Goal: Use online tool/utility: Utilize a website feature to perform a specific function

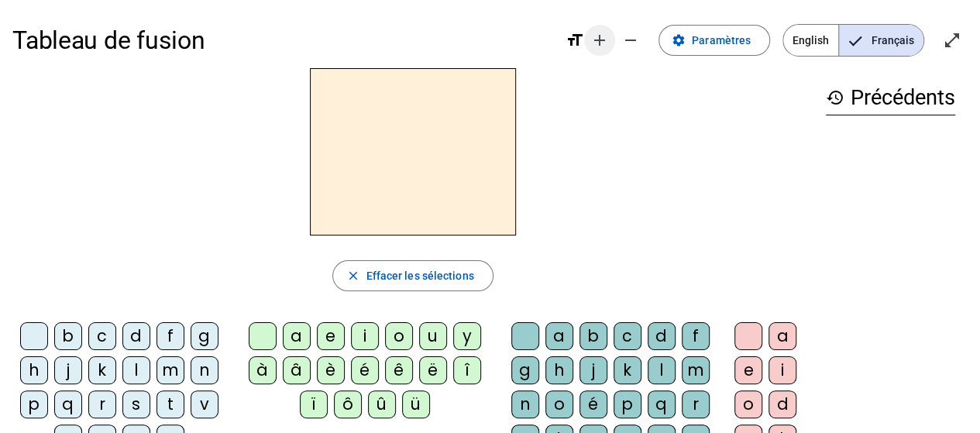
click at [609, 40] on mat-icon "add" at bounding box center [599, 40] width 19 height 19
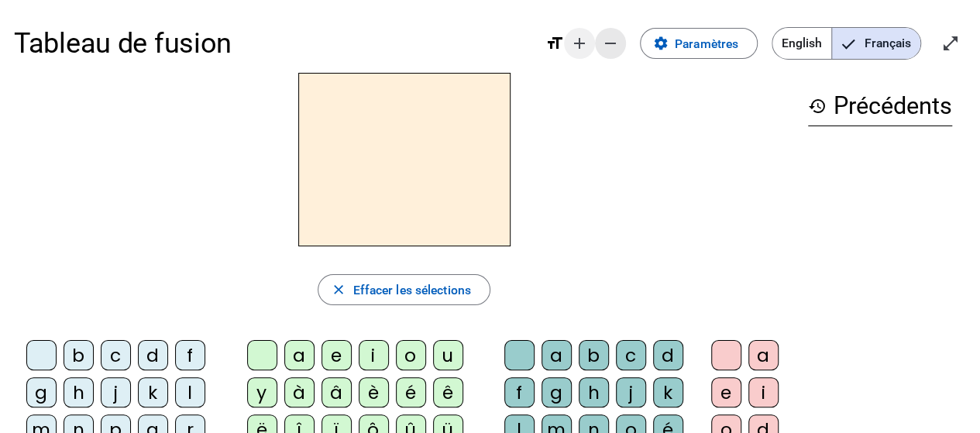
click at [613, 40] on mat-icon "remove" at bounding box center [610, 43] width 19 height 19
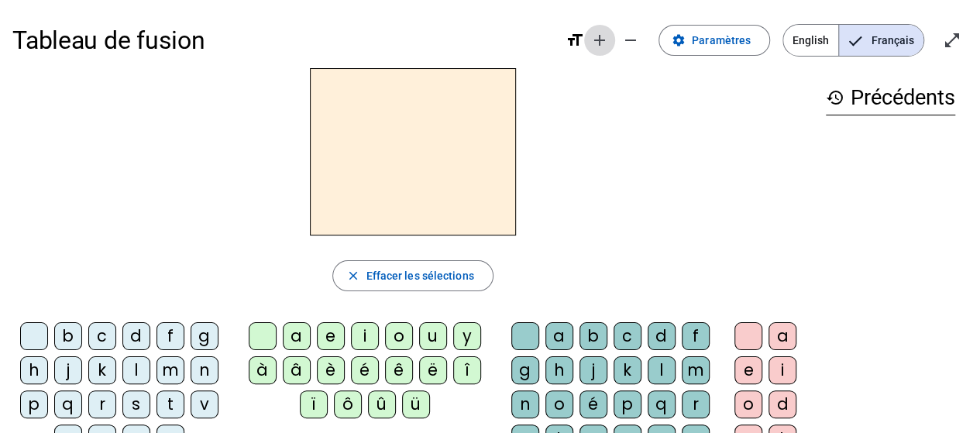
click at [609, 40] on mat-icon "add" at bounding box center [599, 40] width 19 height 19
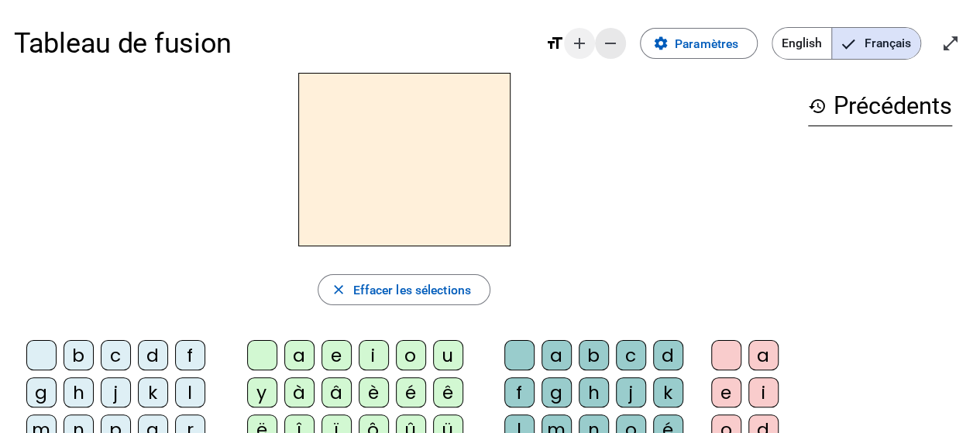
click at [613, 40] on mat-icon "remove" at bounding box center [610, 43] width 19 height 19
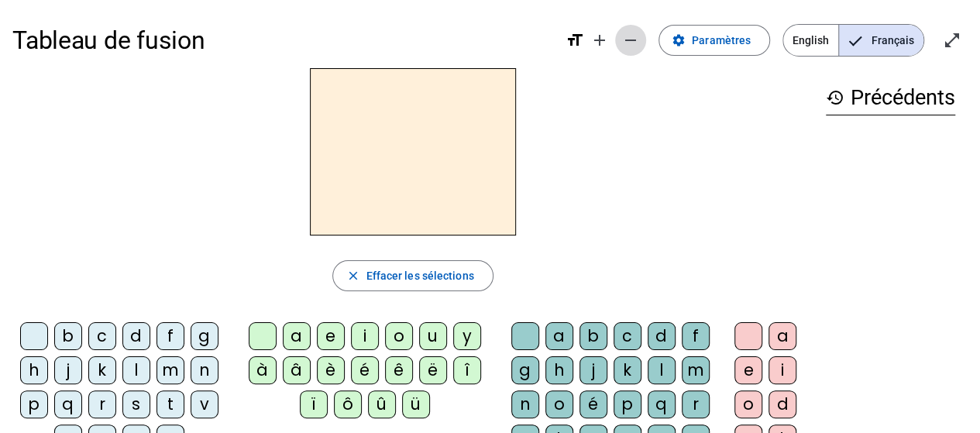
click at [634, 38] on mat-icon "remove" at bounding box center [630, 40] width 19 height 19
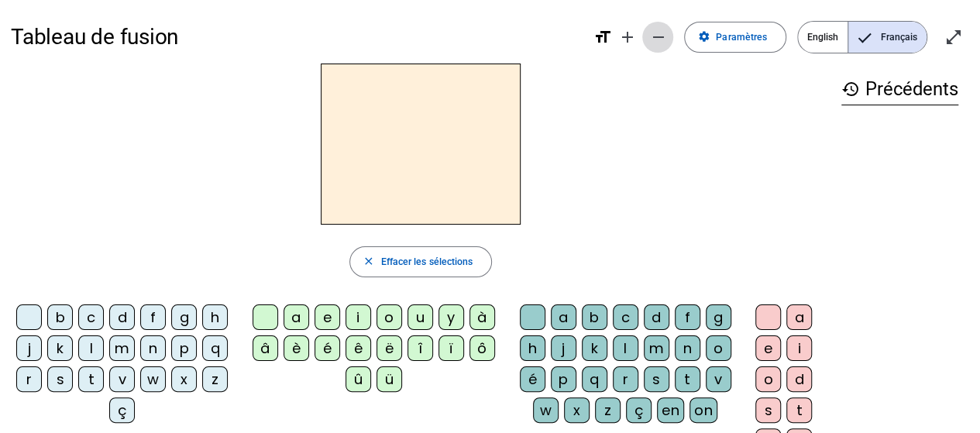
click at [657, 35] on mat-icon "remove" at bounding box center [657, 37] width 19 height 19
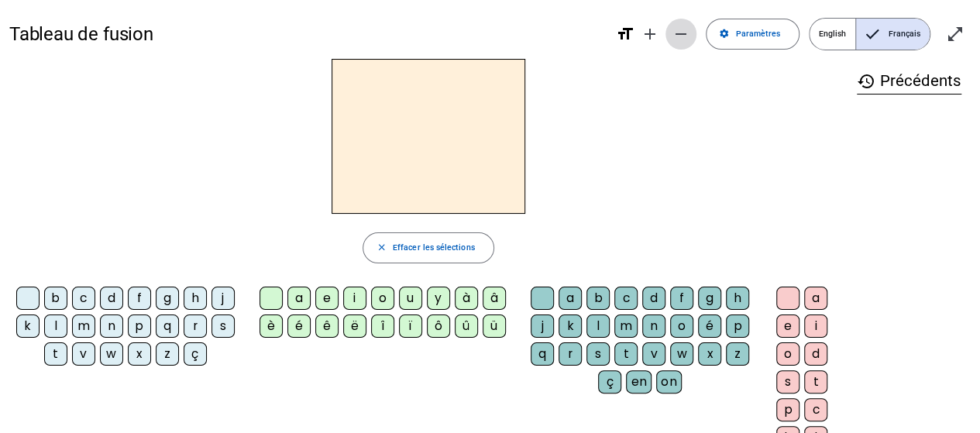
click at [683, 33] on mat-icon "remove" at bounding box center [680, 34] width 19 height 19
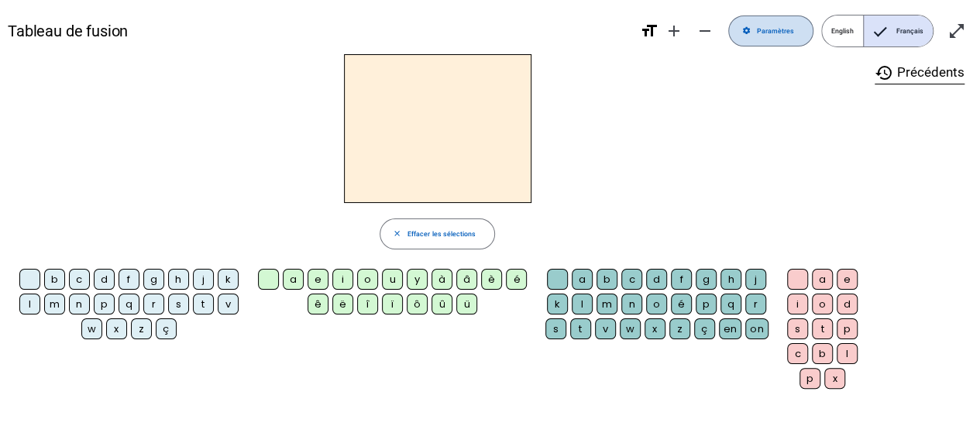
click at [788, 33] on span "Paramètres" at bounding box center [775, 32] width 38 height 12
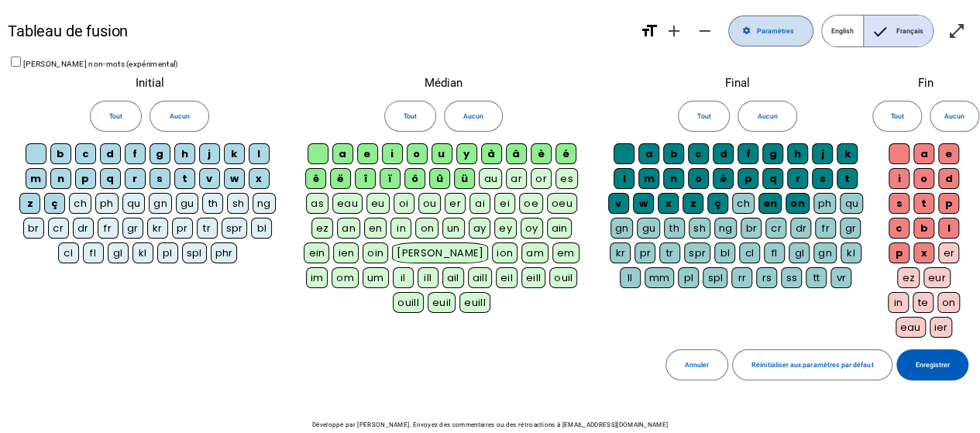
click at [757, 36] on span at bounding box center [771, 30] width 84 height 37
click at [954, 33] on mat-icon "open_in_full" at bounding box center [956, 31] width 19 height 19
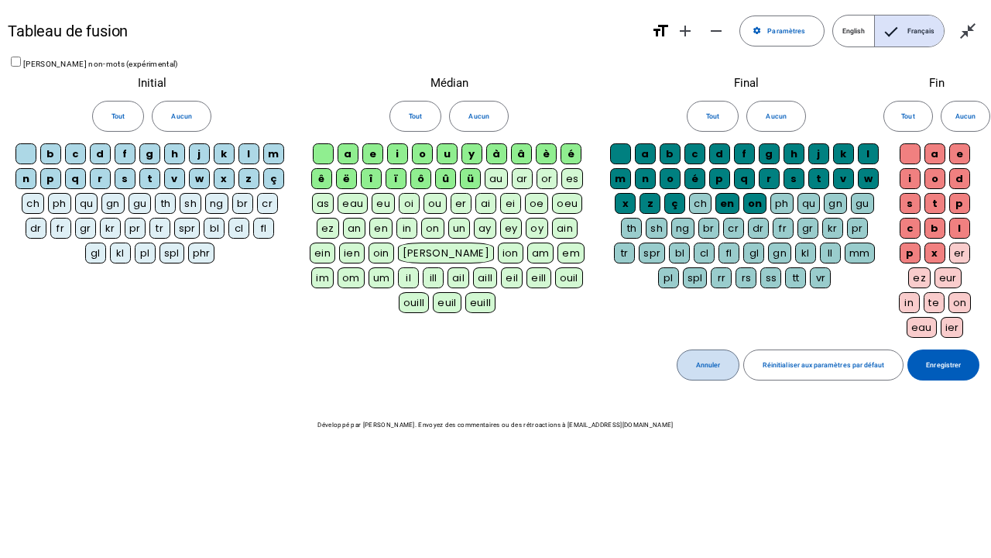
click at [720, 359] on span "Annuler" at bounding box center [708, 365] width 24 height 12
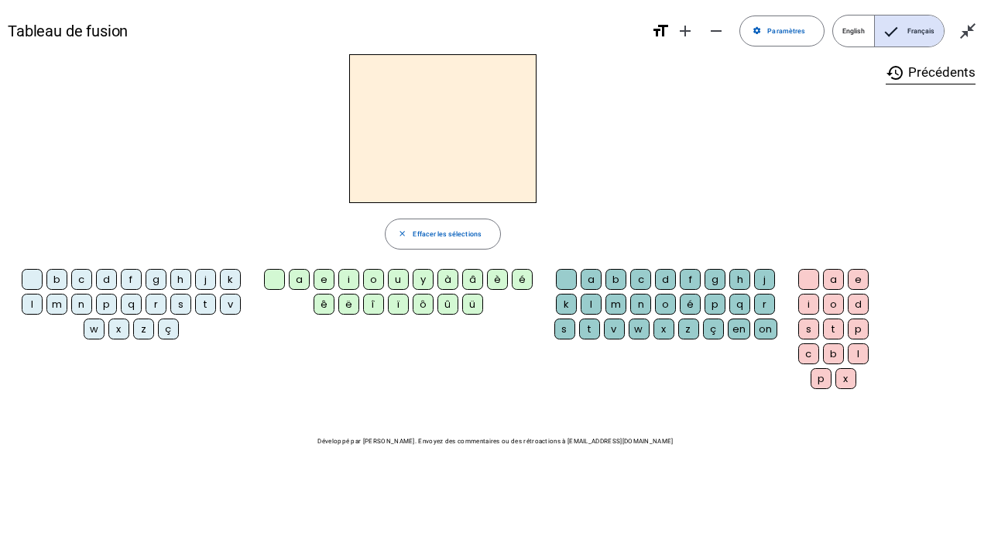
click at [195, 275] on div "j" at bounding box center [205, 279] width 21 height 21
click at [304, 280] on div "a" at bounding box center [299, 279] width 21 height 21
click at [604, 331] on div "v" at bounding box center [614, 328] width 21 height 21
click at [857, 285] on div "e" at bounding box center [858, 279] width 21 height 21
click at [728, 381] on div "b c d f g h j k l m n p q r s t v w x z ç a e i o u y à â è é ê ë î ï ô û ü a b…" at bounding box center [443, 331] width 871 height 132
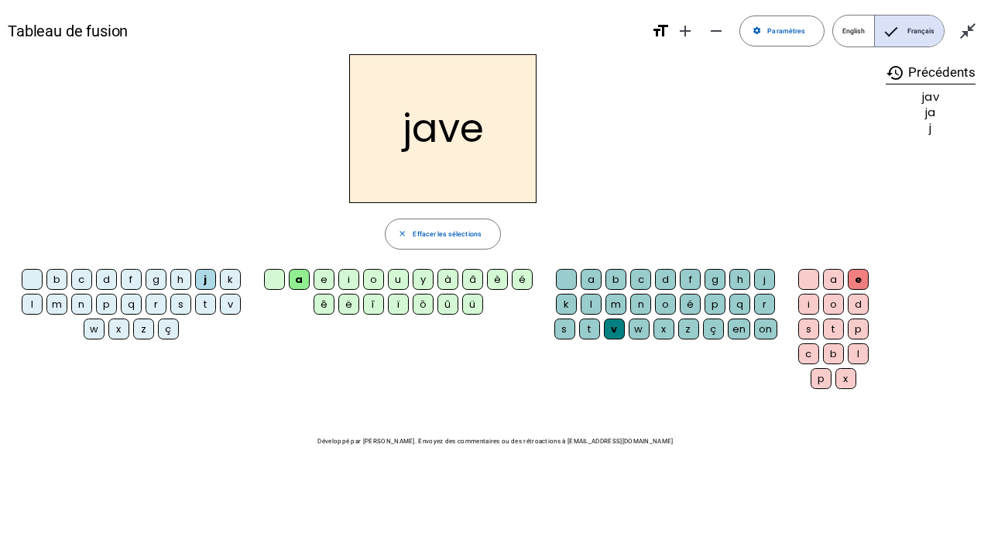
click at [195, 302] on div "t" at bounding box center [205, 304] width 21 height 21
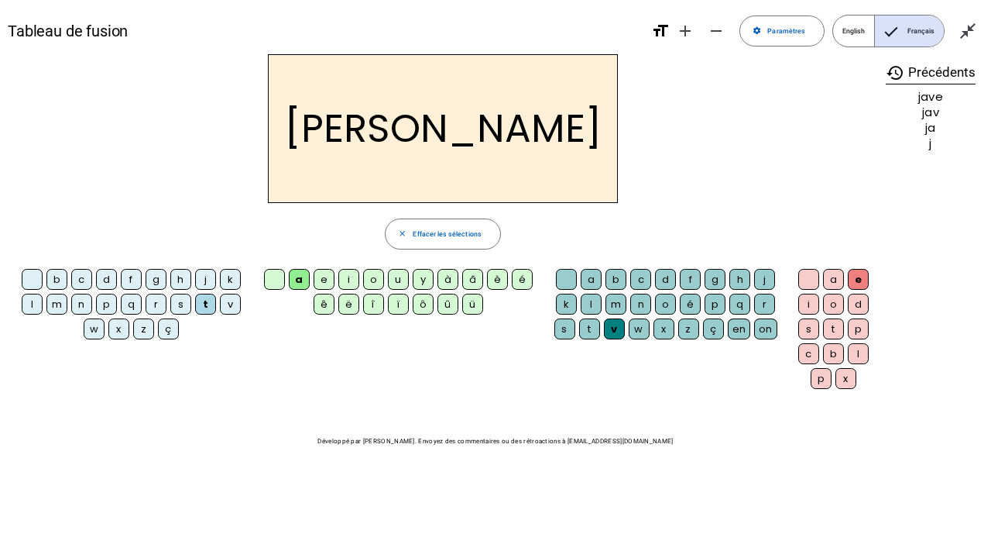
click at [220, 302] on div "v" at bounding box center [230, 304] width 21 height 21
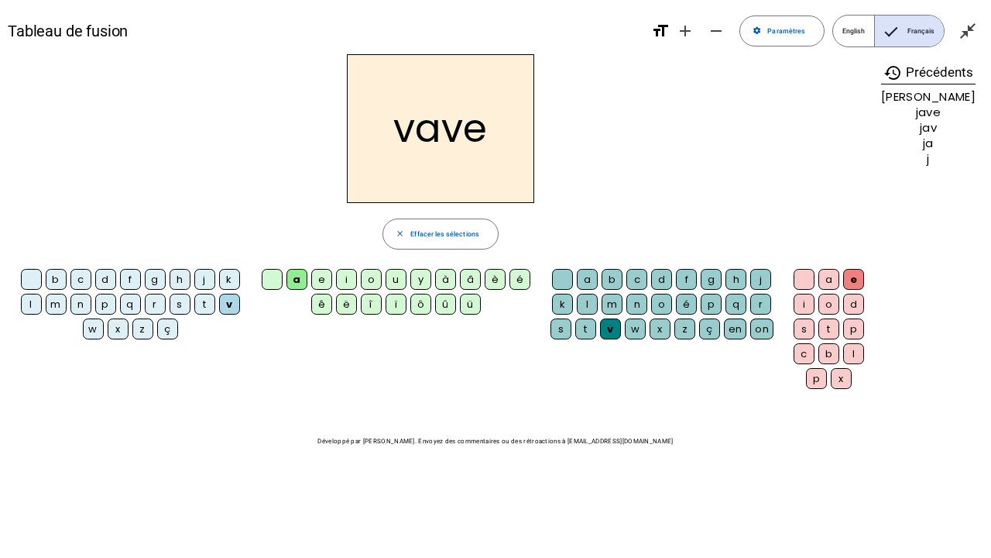
click at [95, 282] on div "d" at bounding box center [105, 279] width 21 height 21
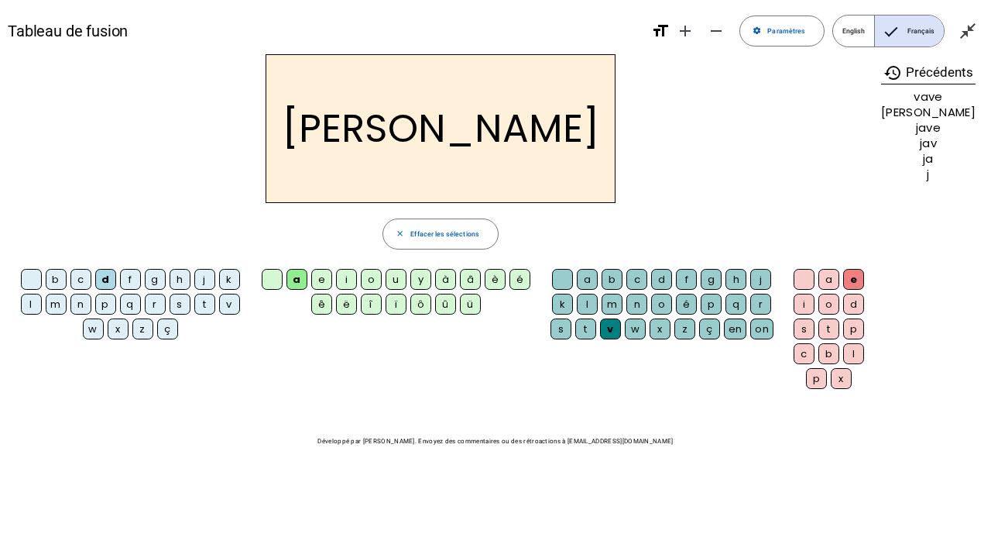
click at [71, 283] on div "c" at bounding box center [80, 279] width 21 height 21
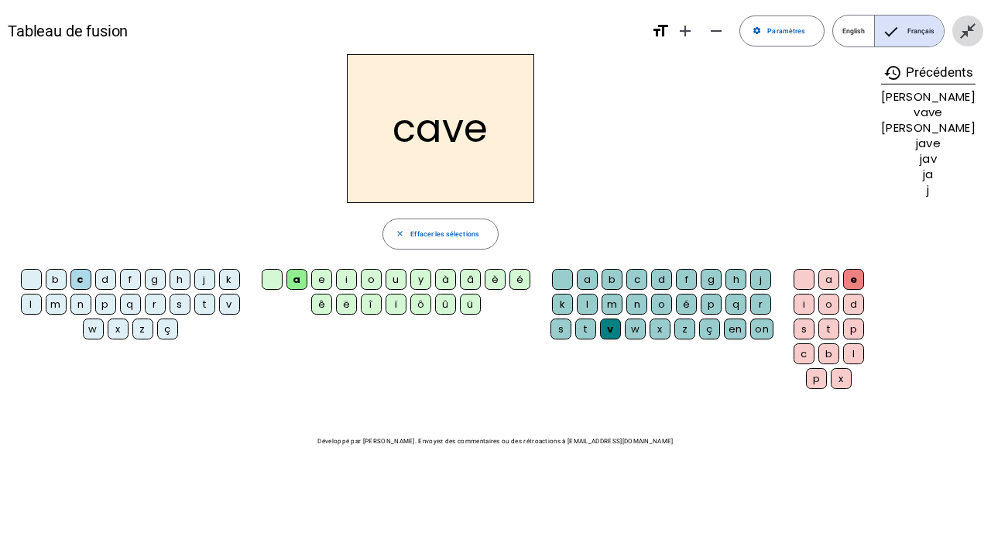
click at [966, 24] on mat-icon "close_fullscreen" at bounding box center [968, 31] width 19 height 19
